Goal: Task Accomplishment & Management: Use online tool/utility

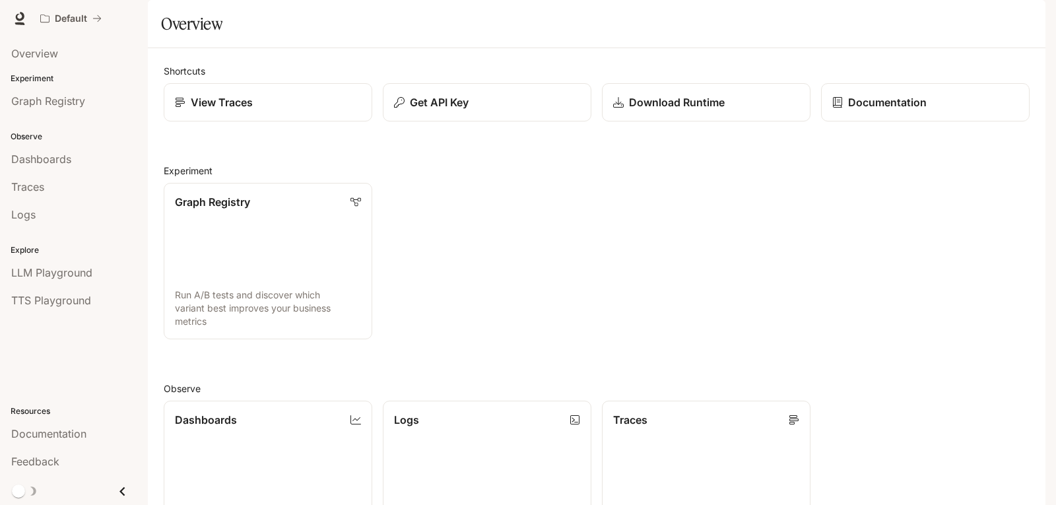
scroll to position [329, 0]
click at [1029, 26] on img "button" at bounding box center [1027, 18] width 18 height 18
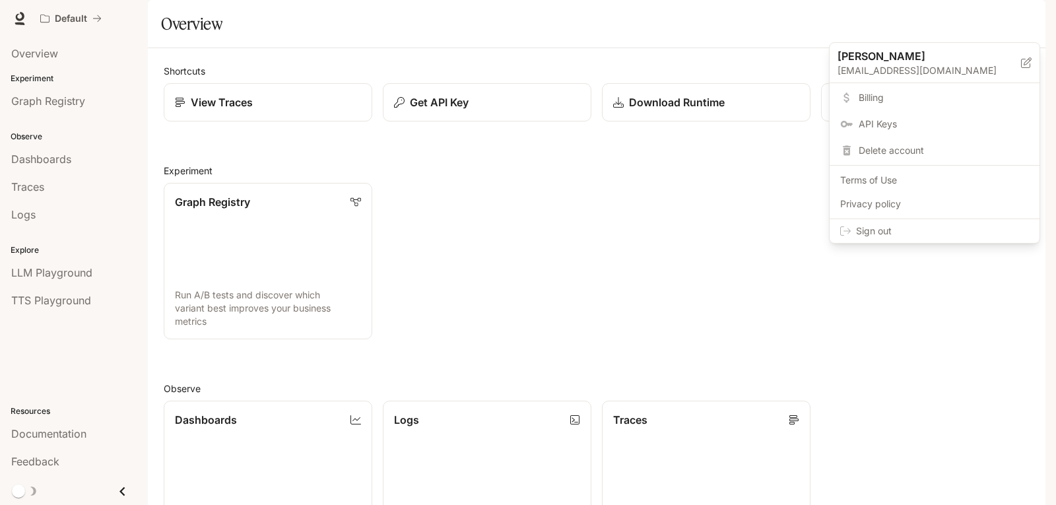
click at [611, 36] on div at bounding box center [528, 252] width 1056 height 505
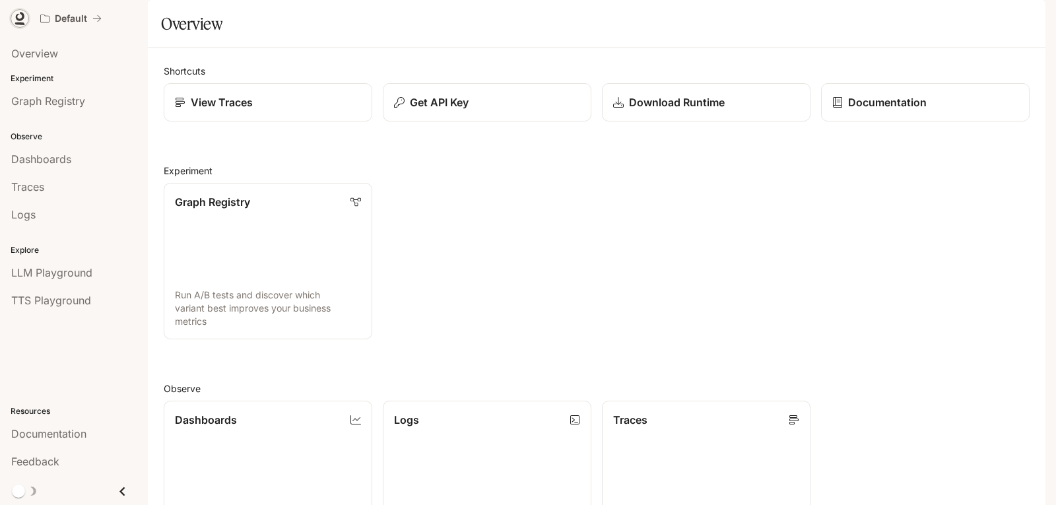
click at [22, 17] on icon at bounding box center [20, 16] width 9 height 9
click at [575, 110] on div "Get API Key" at bounding box center [487, 102] width 188 height 16
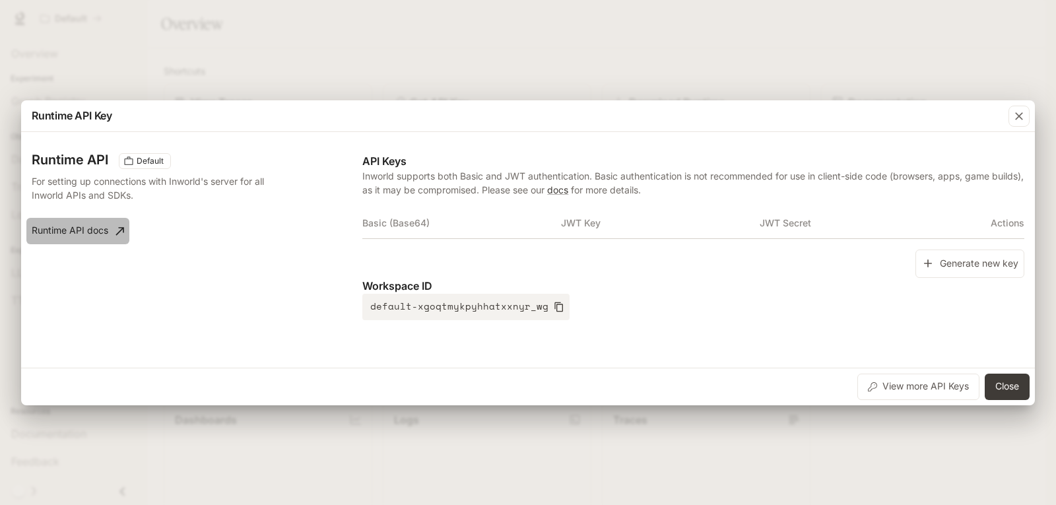
click at [100, 234] on link "Runtime API docs" at bounding box center [77, 231] width 103 height 26
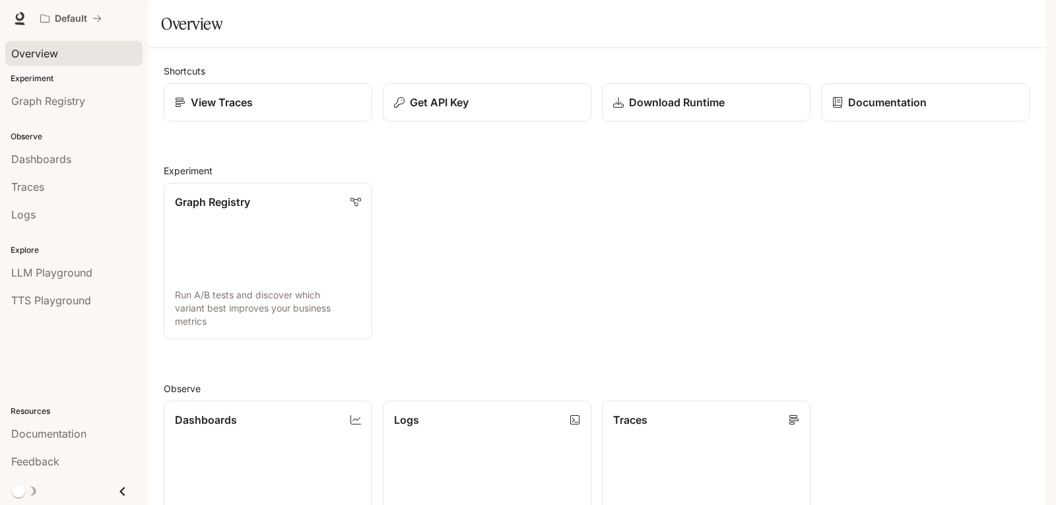
click at [24, 53] on span "Overview" at bounding box center [34, 54] width 47 height 16
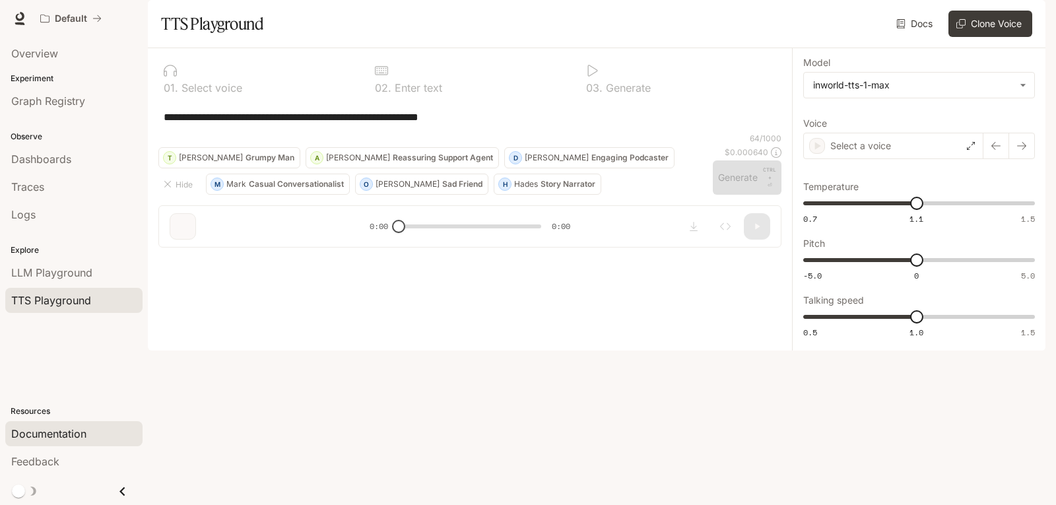
click at [47, 427] on span "Documentation" at bounding box center [48, 434] width 75 height 16
click at [37, 57] on span "Overview" at bounding box center [34, 54] width 47 height 16
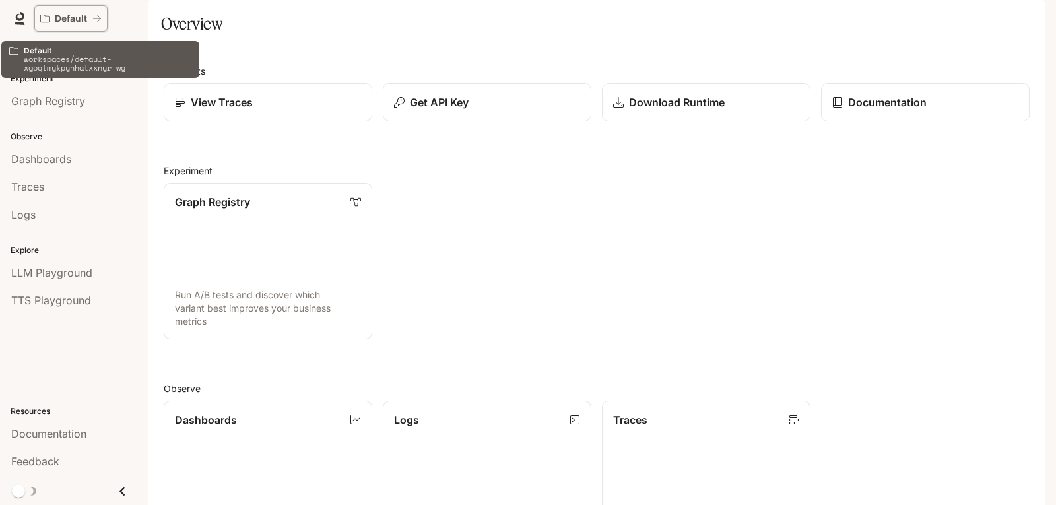
click at [98, 16] on icon "All workspaces" at bounding box center [97, 18] width 8 height 7
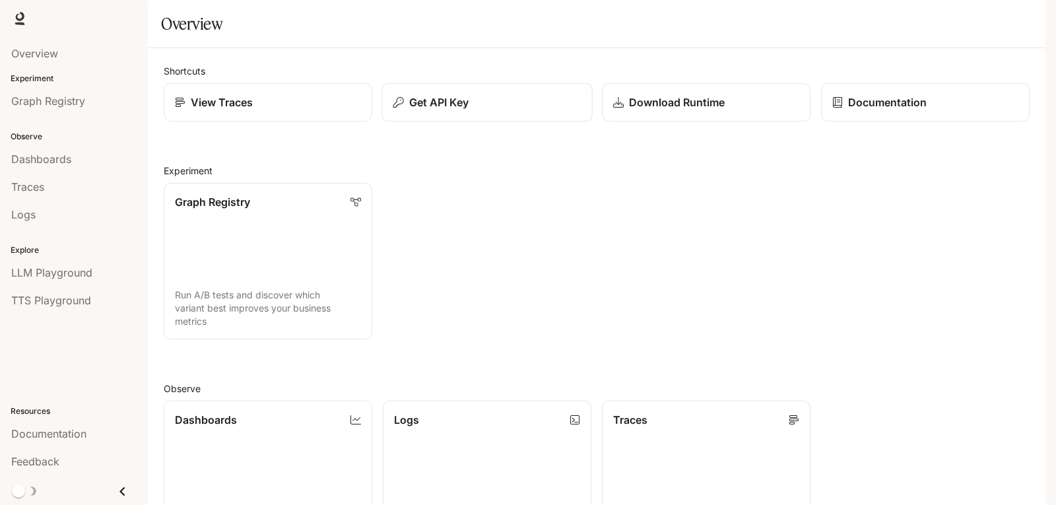
click at [508, 122] on button "Get API Key" at bounding box center [487, 102] width 211 height 39
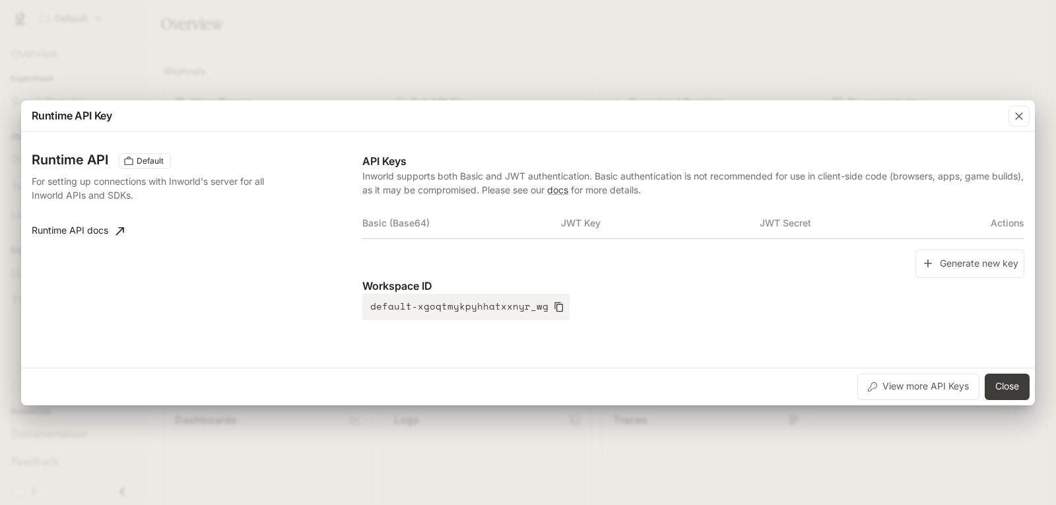
click at [440, 44] on div "Runtime API Key Runtime API Default For setting up connections with Inworld's s…" at bounding box center [528, 252] width 1056 height 505
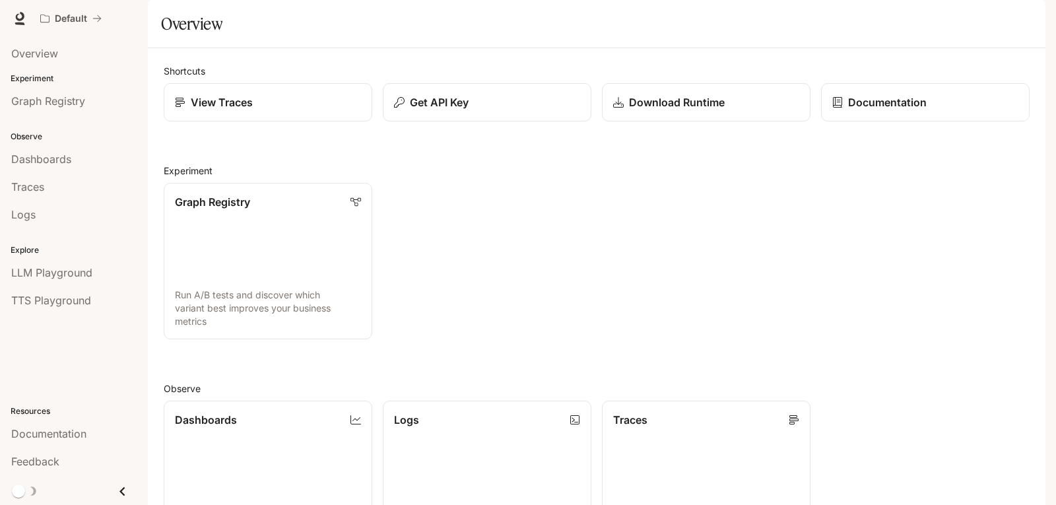
scroll to position [329, 0]
click at [48, 106] on span "Graph Registry" at bounding box center [48, 101] width 74 height 16
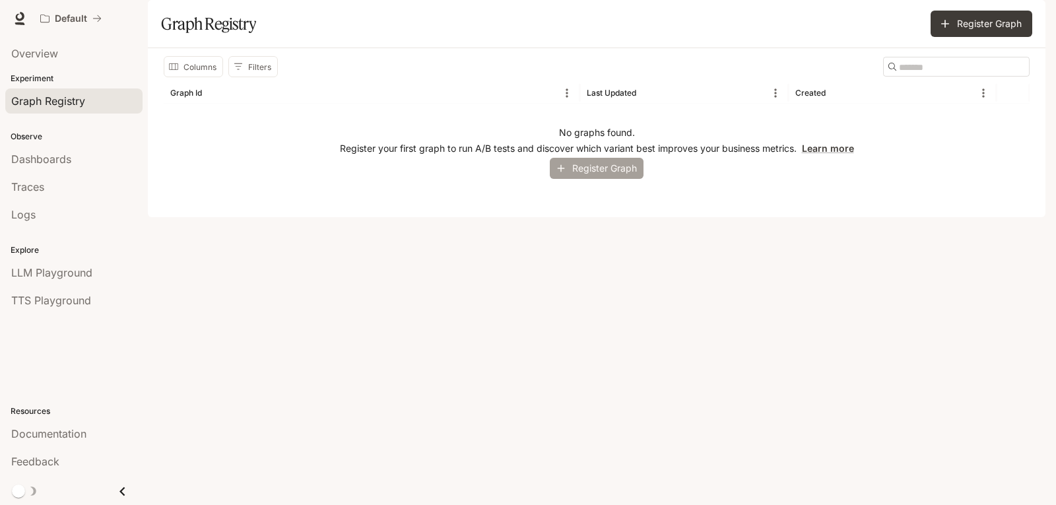
click at [576, 180] on button "Register Graph" at bounding box center [597, 169] width 94 height 22
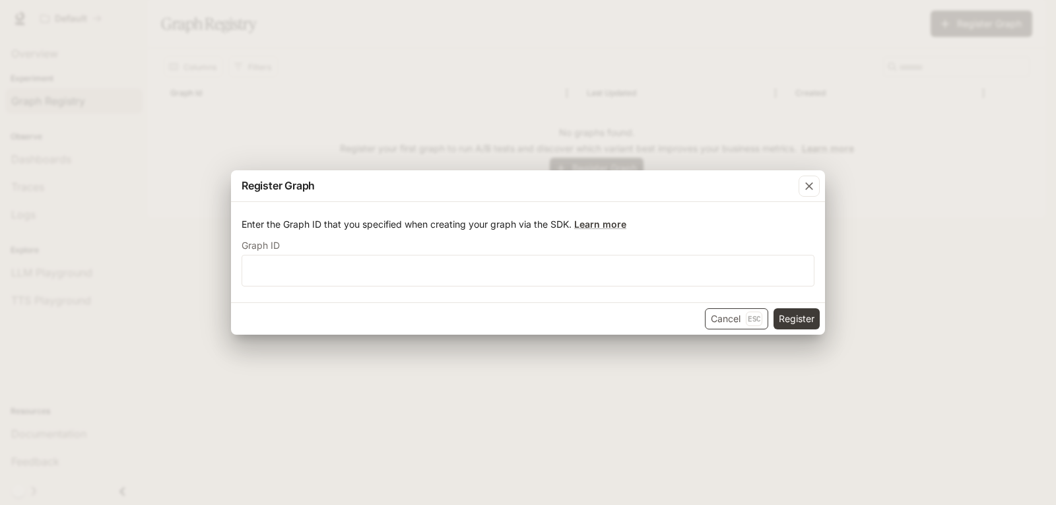
click at [751, 316] on p "Esc" at bounding box center [754, 319] width 17 height 15
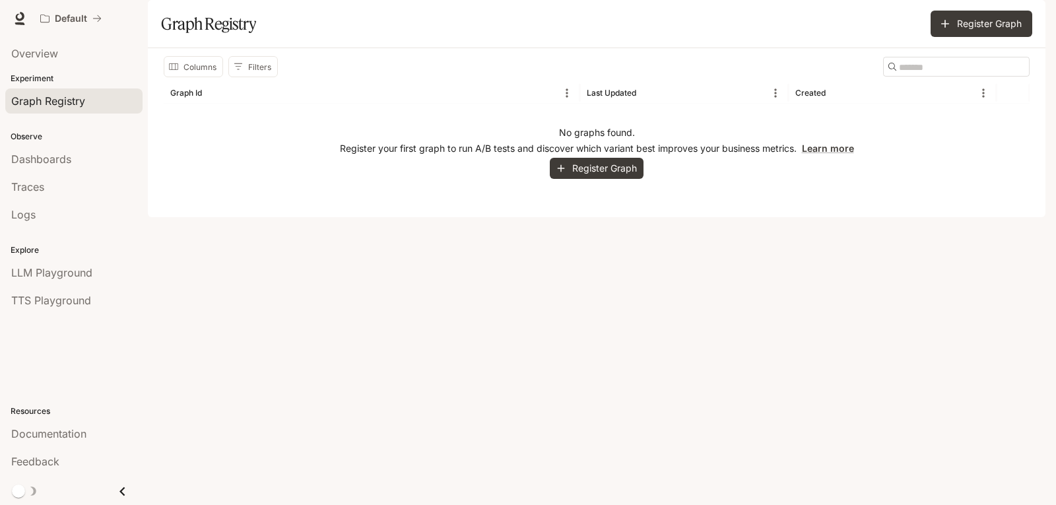
click at [109, 12] on div "Default" at bounding box center [481, 18] width 894 height 26
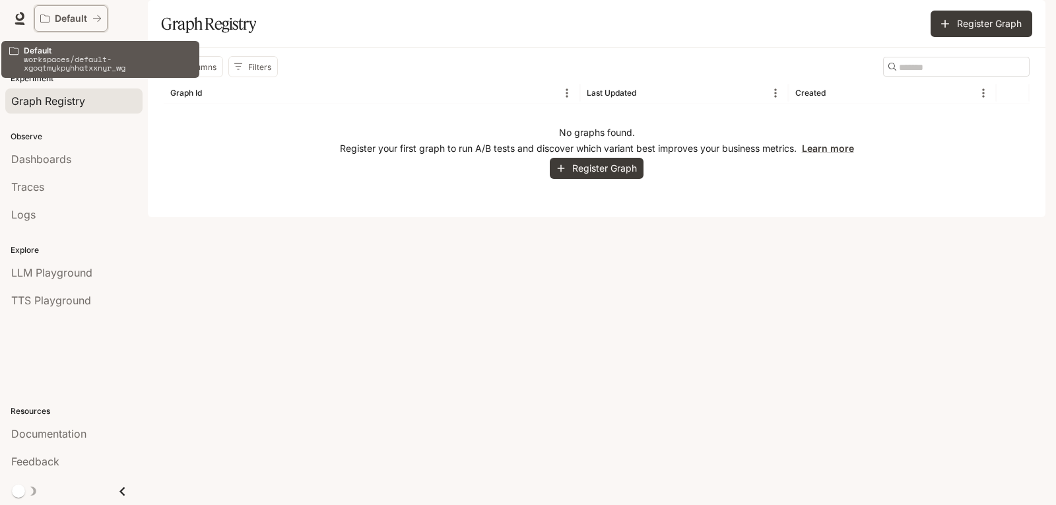
click at [107, 15] on button "Default" at bounding box center [70, 18] width 73 height 26
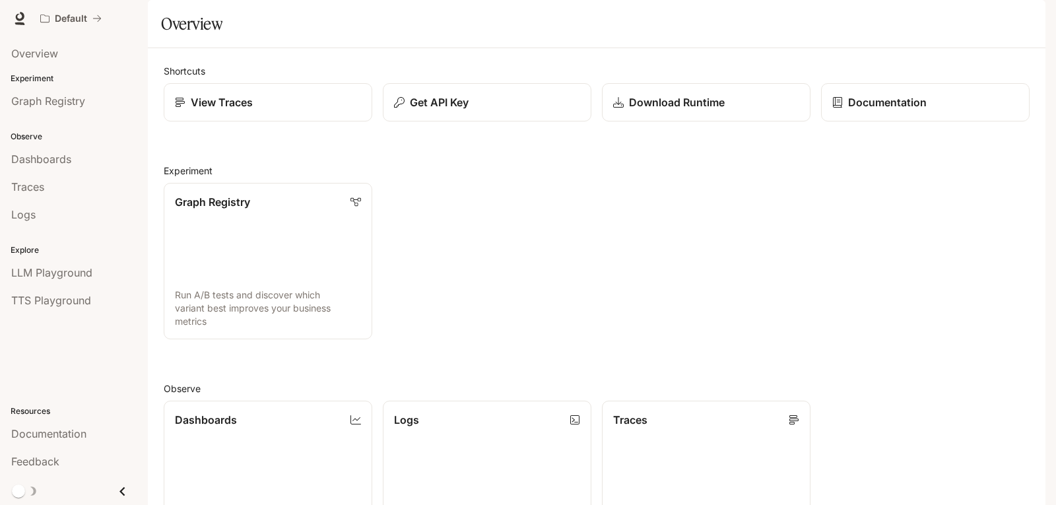
click at [32, 192] on span "Traces" at bounding box center [27, 187] width 33 height 16
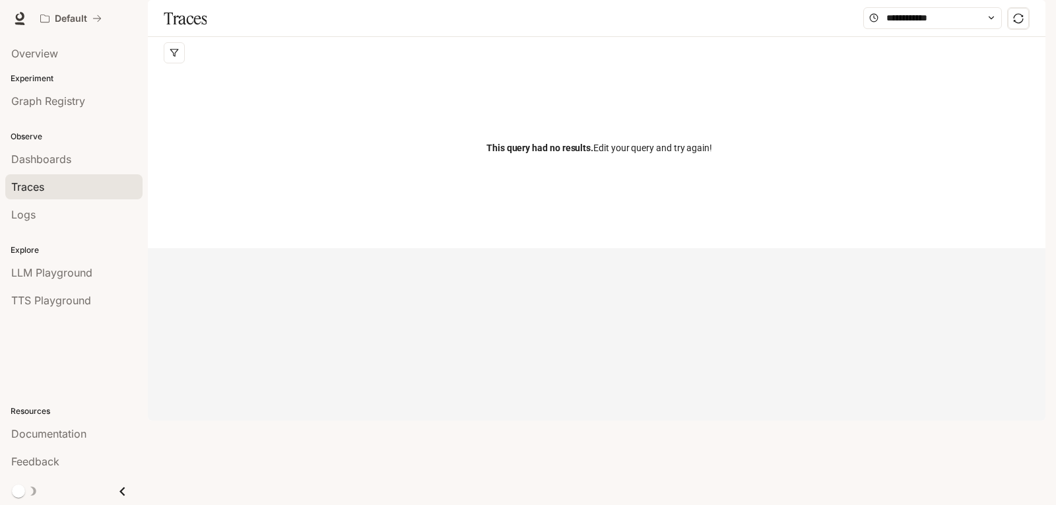
click at [28, 157] on span "Dashboards" at bounding box center [41, 159] width 60 height 16
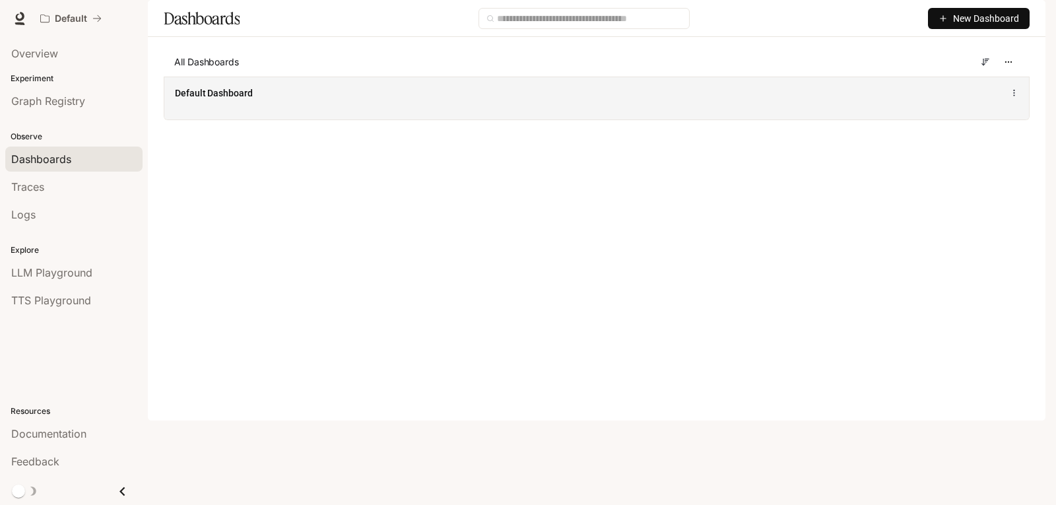
click at [391, 119] on div "Default Dashboard" at bounding box center [596, 98] width 865 height 43
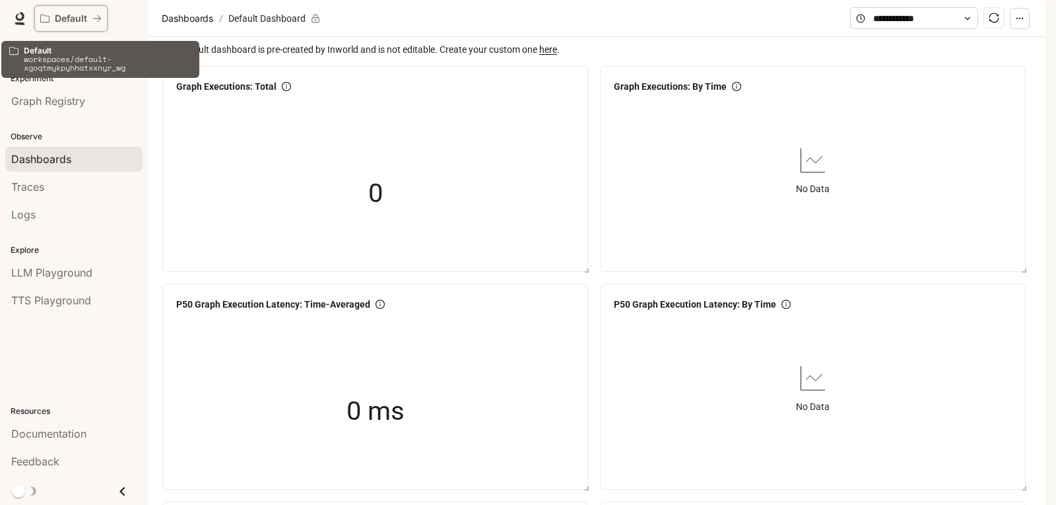
click at [55, 21] on p "Default" at bounding box center [71, 18] width 32 height 11
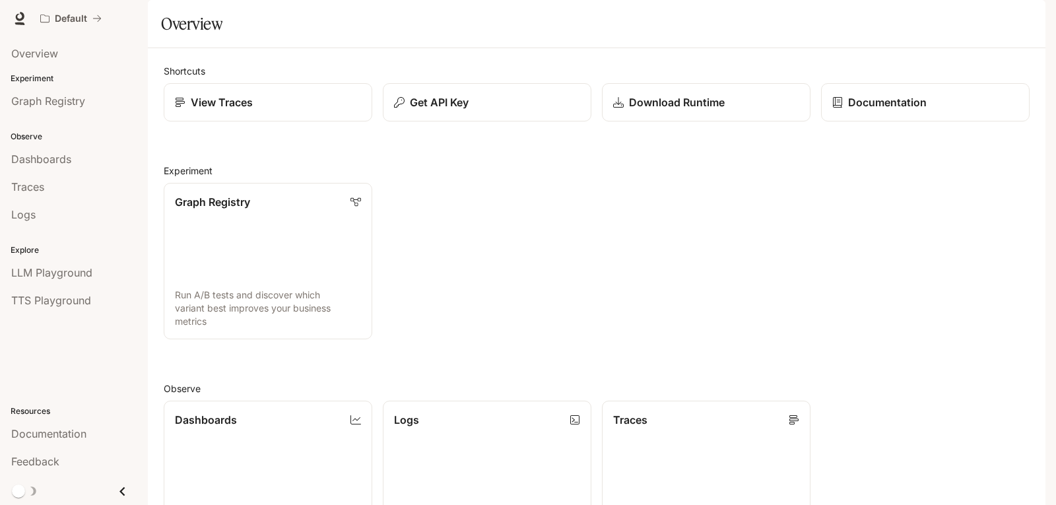
click at [620, 48] on section "Overview" at bounding box center [597, 24] width 898 height 48
click at [903, 384] on div "Shortcuts View Traces Get API Key Download Runtime Documentation Experiment Gra…" at bounding box center [597, 419] width 866 height 711
click at [248, 247] on link "Graph Registry Run A/B tests and discover which variant best improves your busi…" at bounding box center [267, 261] width 211 height 158
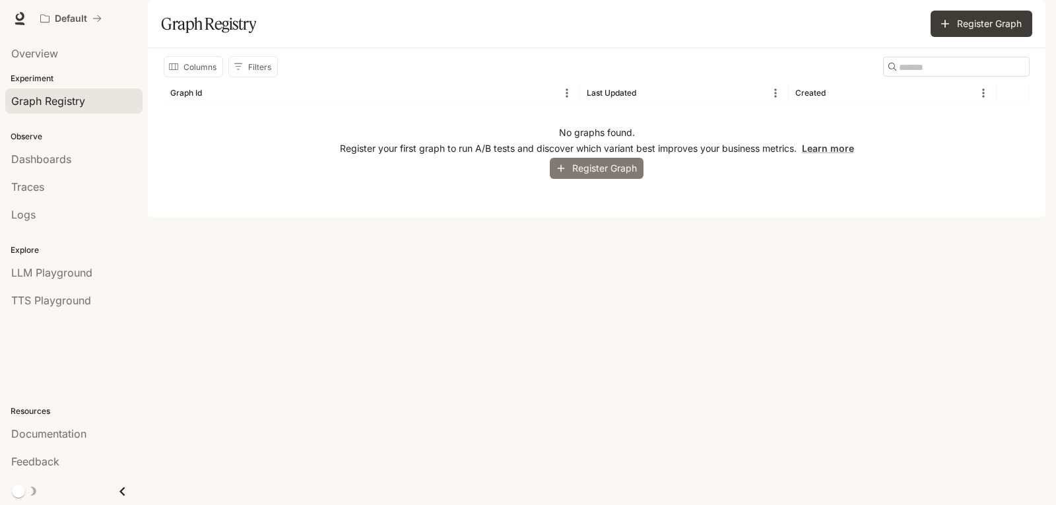
click at [591, 180] on button "Register Graph" at bounding box center [597, 169] width 94 height 22
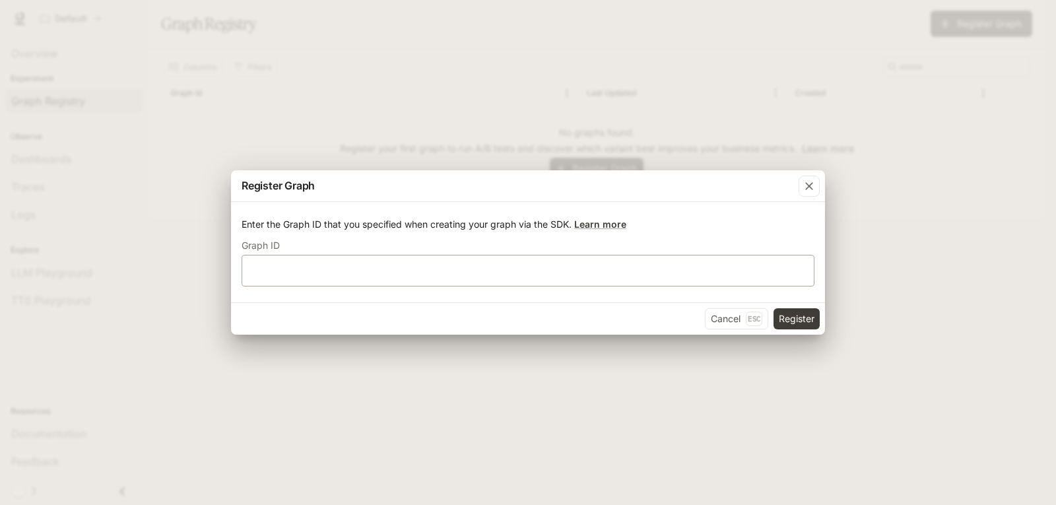
click at [360, 283] on div "​" at bounding box center [528, 271] width 573 height 32
type input "*"
type input "*****"
click at [809, 312] on button "Register" at bounding box center [797, 318] width 46 height 21
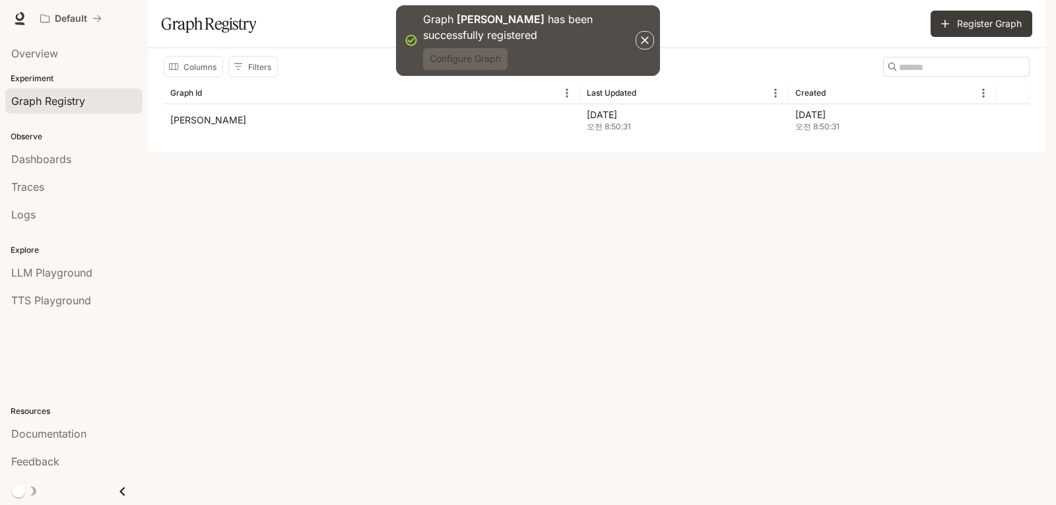
click at [478, 63] on button "Configure Graph" at bounding box center [465, 59] width 85 height 22
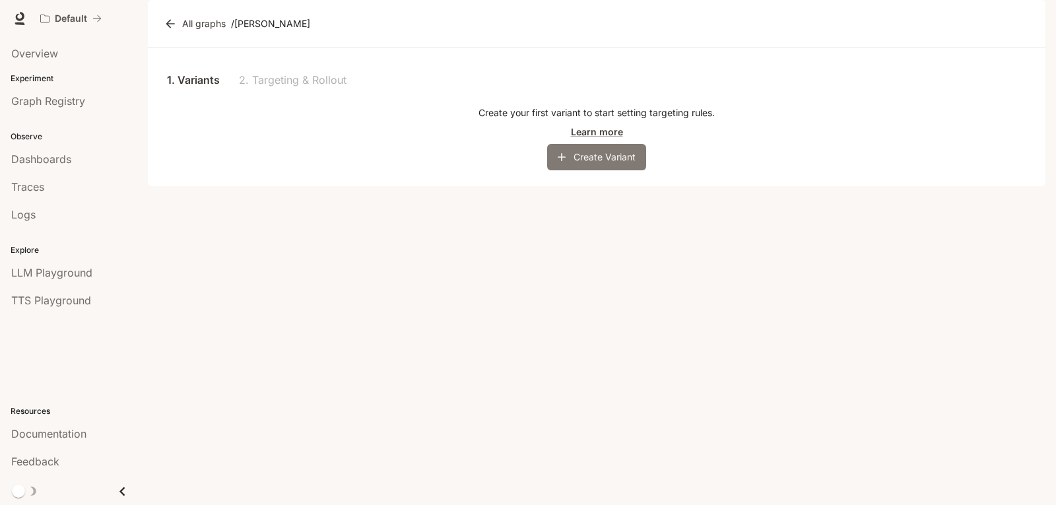
click at [617, 170] on button "Create Variant" at bounding box center [596, 157] width 99 height 26
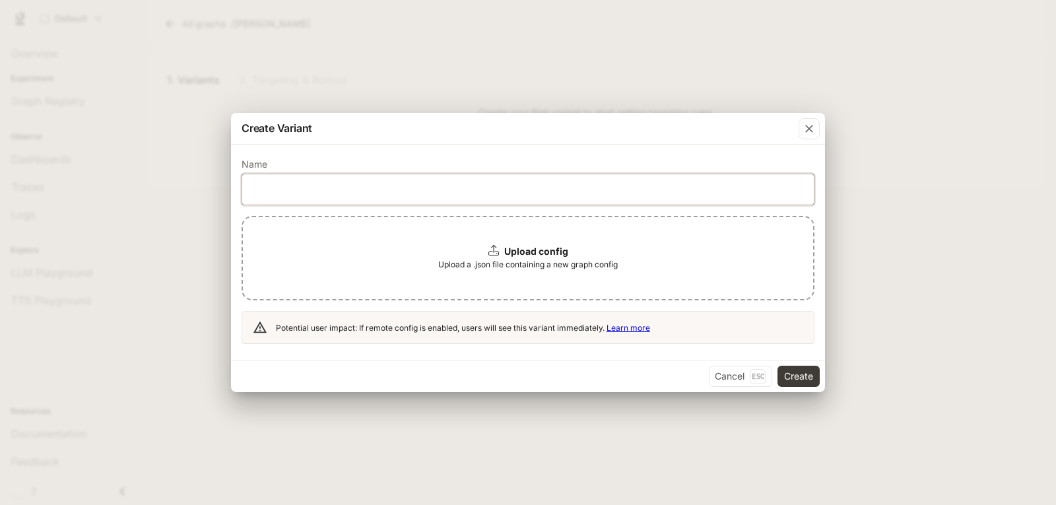
click at [367, 188] on input "text" at bounding box center [528, 188] width 572 height 13
type input "*****"
click at [801, 380] on button "Create" at bounding box center [799, 376] width 42 height 21
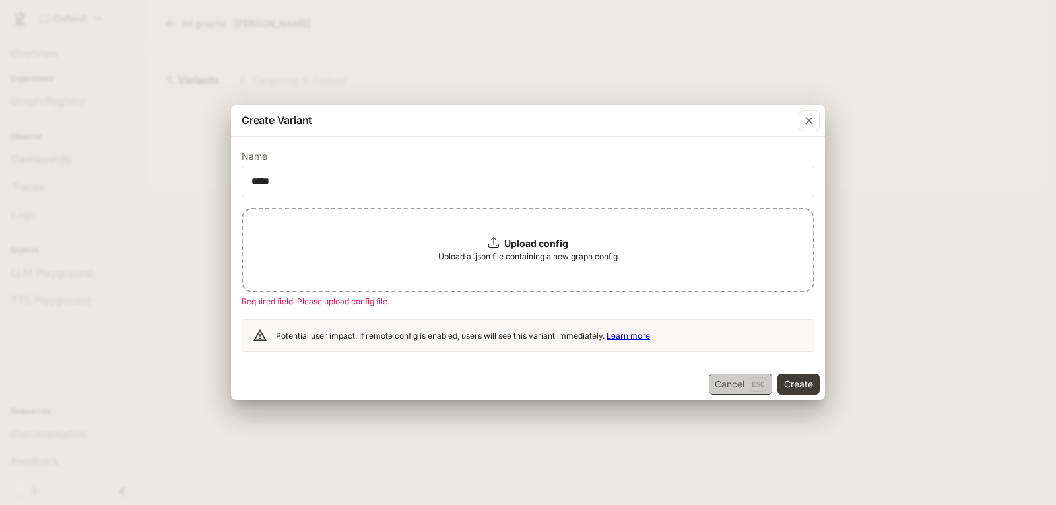
click at [716, 376] on button "Cancel Esc" at bounding box center [740, 384] width 63 height 21
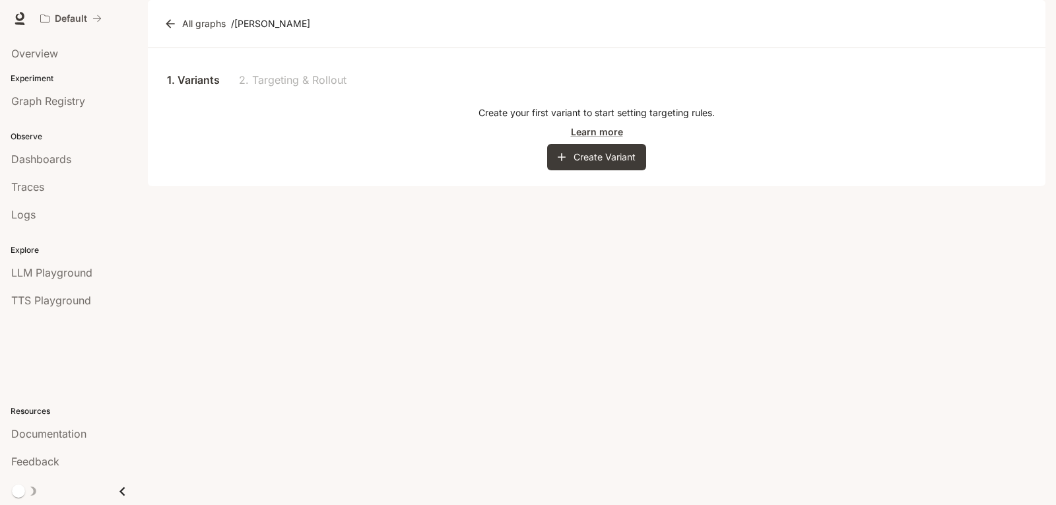
click at [257, 96] on div "1. Variants 2. Targeting & Rollout" at bounding box center [597, 80] width 866 height 32
click at [325, 96] on div "1. Variants 2. Targeting & Rollout" at bounding box center [597, 80] width 866 height 32
click at [199, 96] on link "1. Variants" at bounding box center [193, 80] width 59 height 32
click at [159, 40] on section "All graphs / trest" at bounding box center [597, 24] width 898 height 48
click at [159, 48] on section "All graphs / trest" at bounding box center [597, 24] width 898 height 48
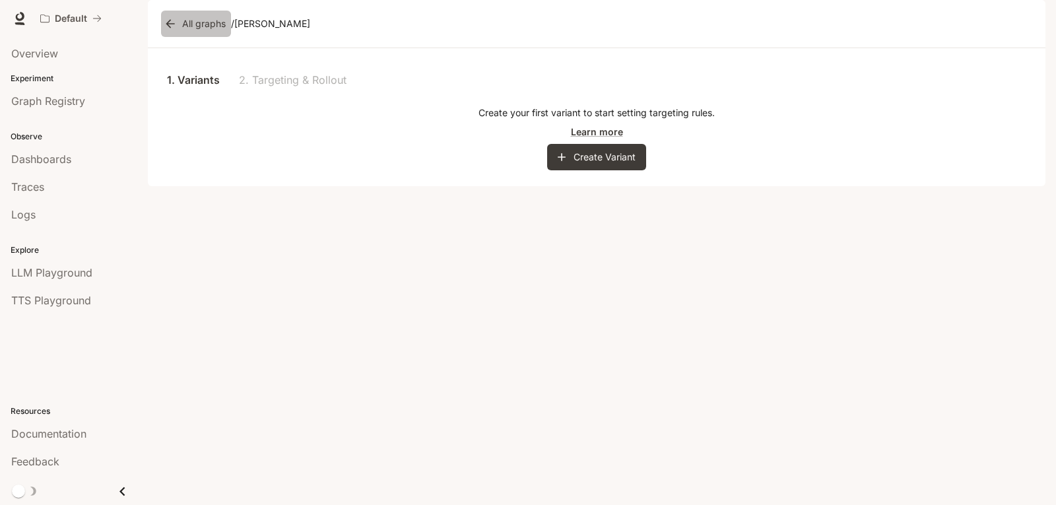
click at [173, 30] on icon at bounding box center [170, 23] width 13 height 13
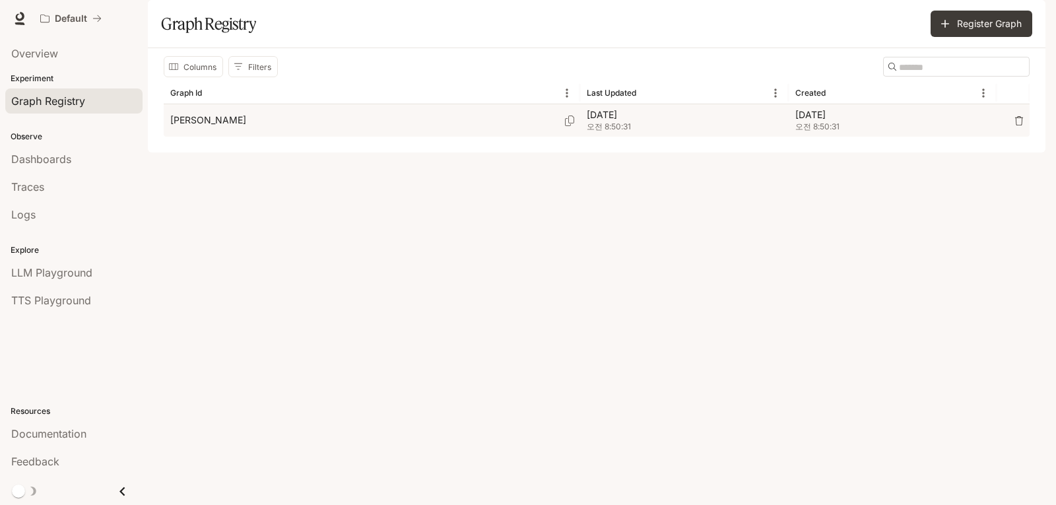
click at [188, 127] on p "trest" at bounding box center [208, 120] width 76 height 13
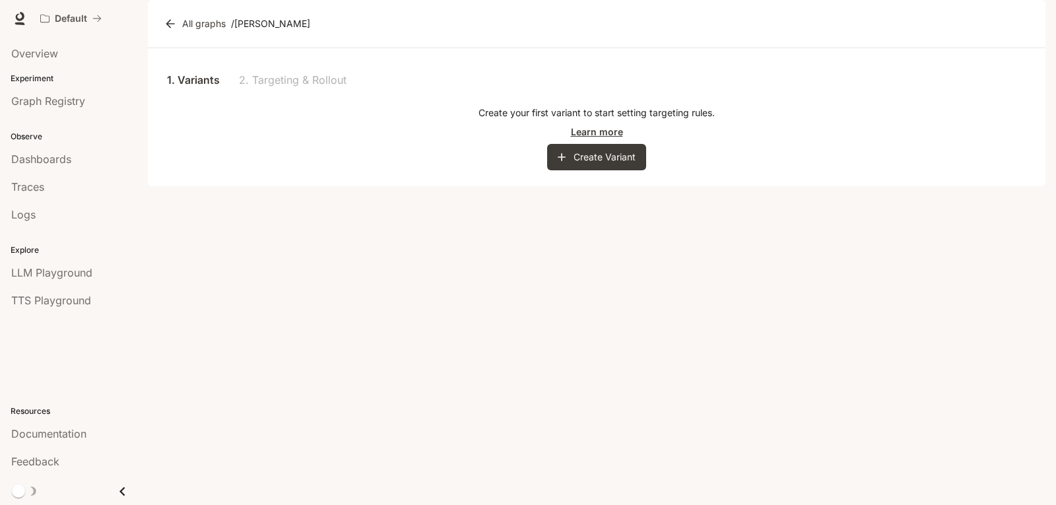
click at [612, 139] on link "Learn more" at bounding box center [597, 132] width 52 height 14
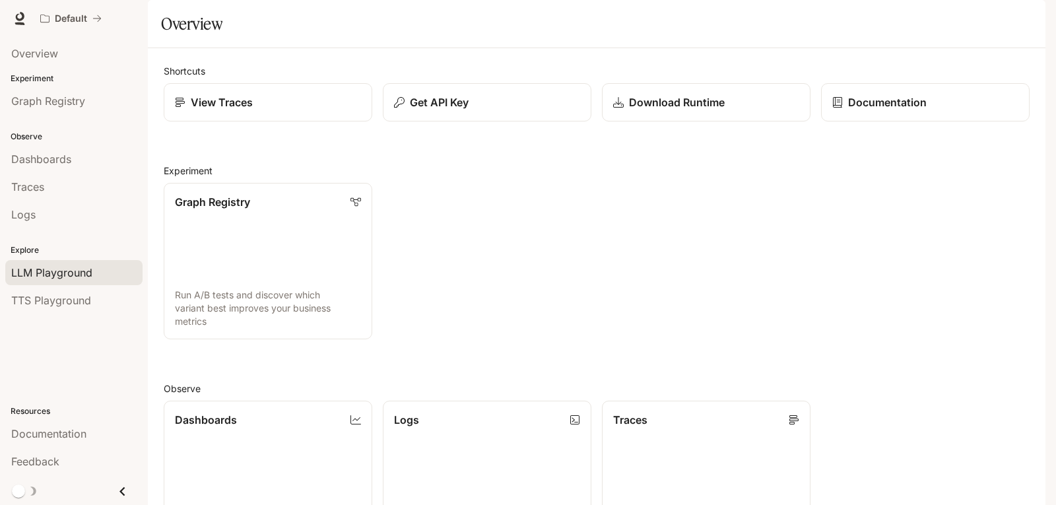
click at [96, 269] on div "LLM Playground" at bounding box center [73, 273] width 125 height 16
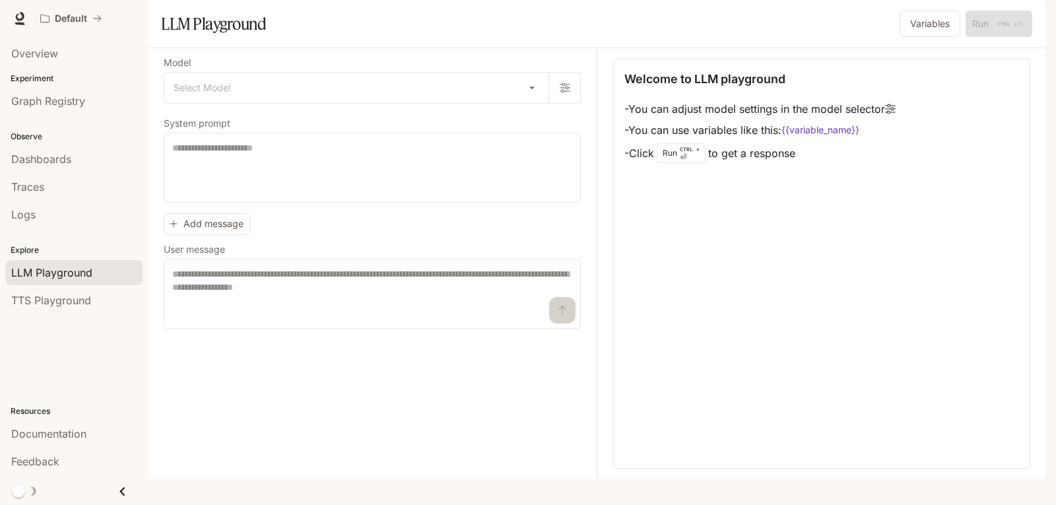
click at [307, 142] on div "Model Select Model ​ System prompt * ​ Add message User message * ​" at bounding box center [372, 194] width 417 height 270
click at [309, 125] on body "Skip to main content Default Documentation Documentation Portal Overview Experi…" at bounding box center [528, 252] width 1056 height 505
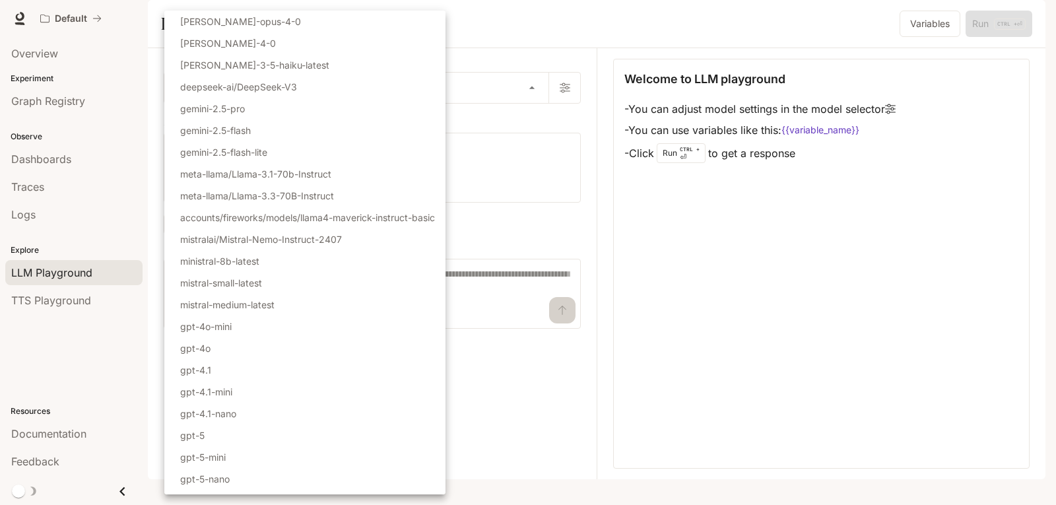
click at [557, 38] on div at bounding box center [528, 252] width 1056 height 505
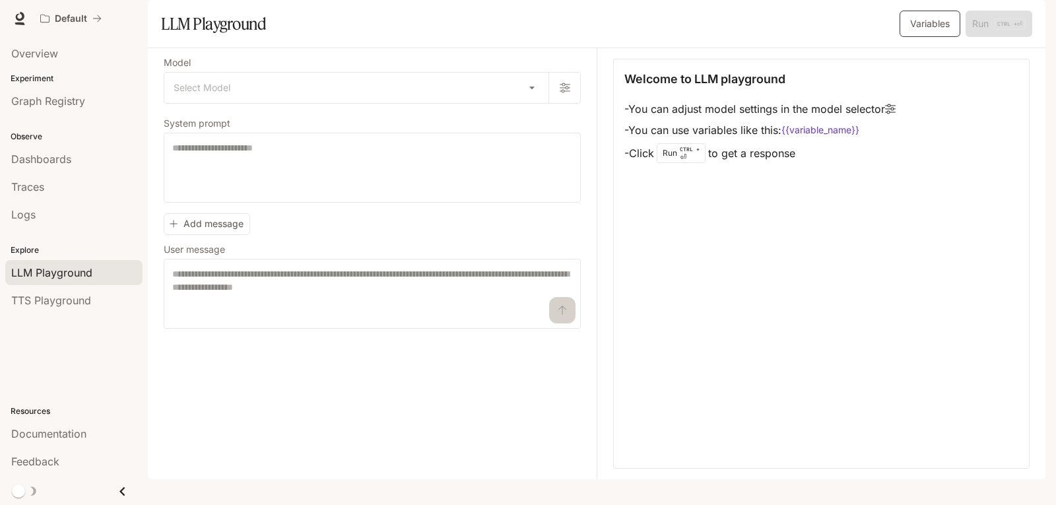
click at [937, 37] on button "Variables" at bounding box center [930, 24] width 61 height 26
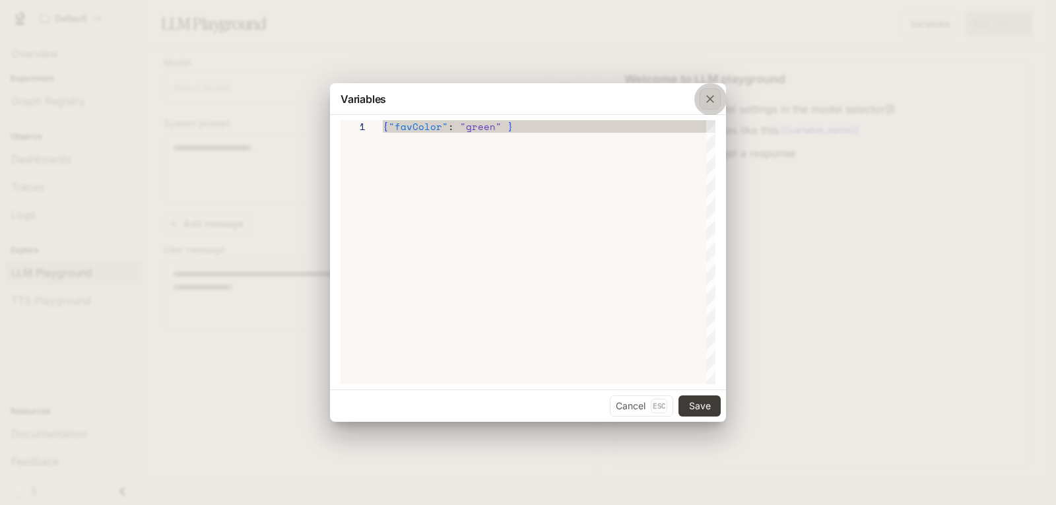
click at [718, 98] on div "button" at bounding box center [710, 98] width 21 height 21
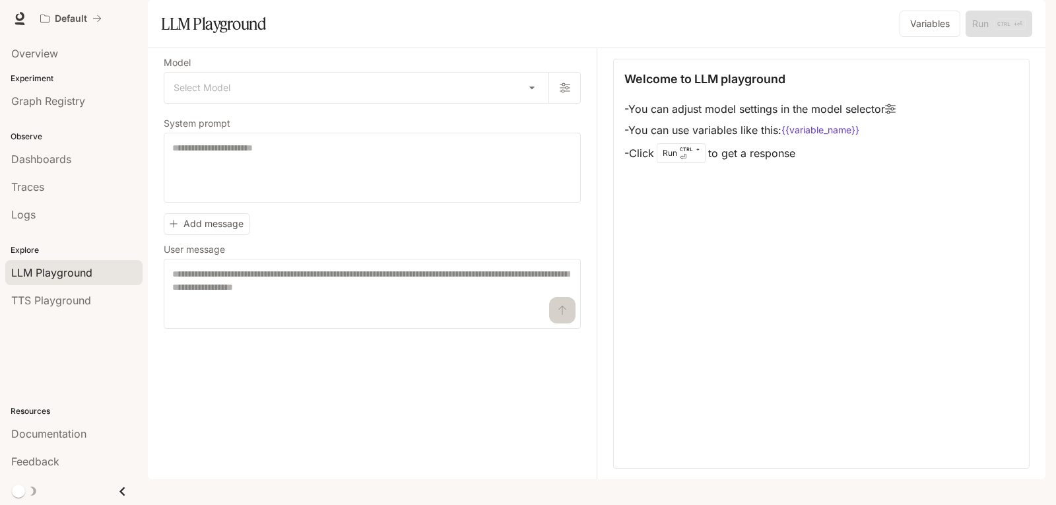
click at [968, 19] on span "Documentation" at bounding box center [966, 19] width 65 height 17
